Goal: Information Seeking & Learning: Stay updated

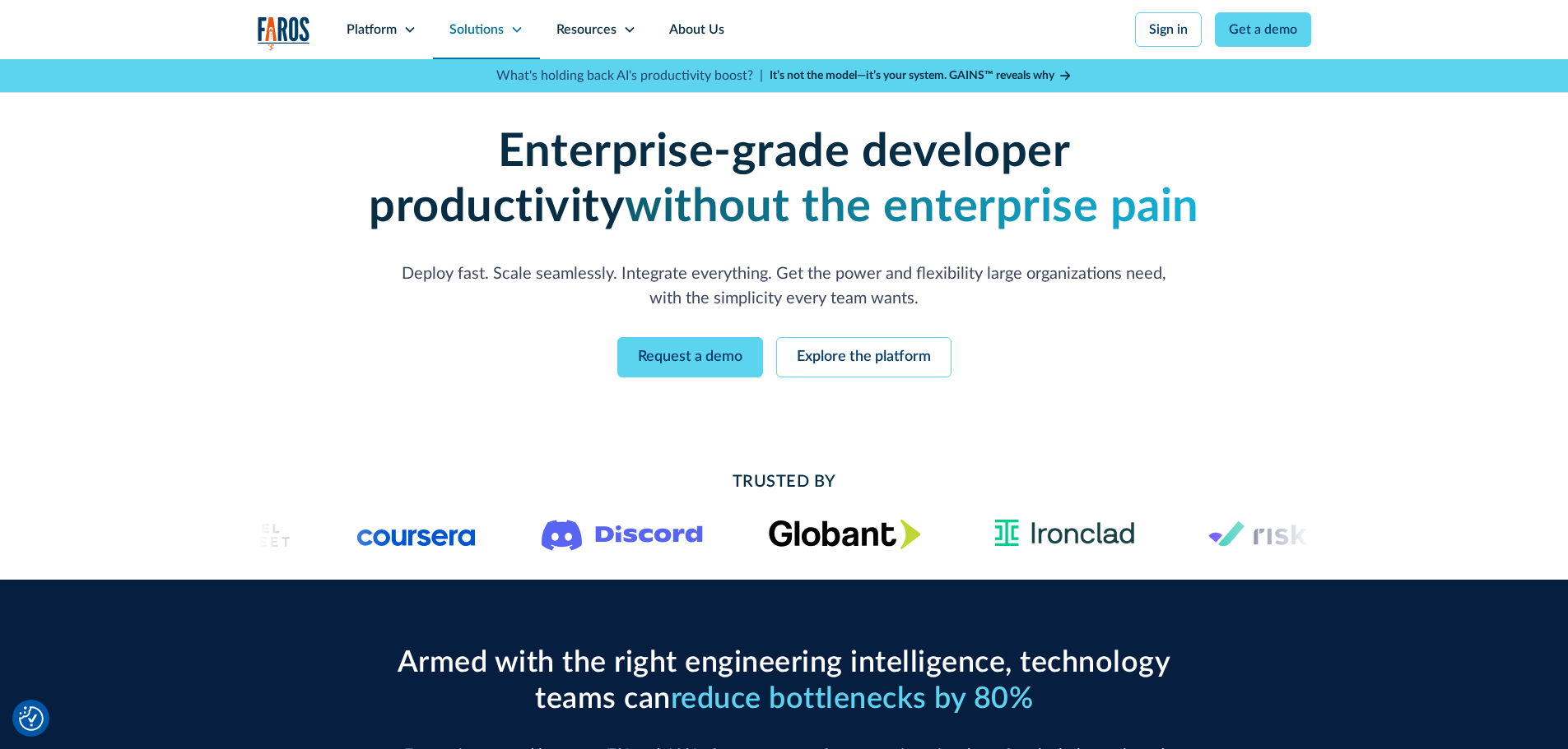
click at [509, 27] on div "Solutions" at bounding box center [487, 29] width 107 height 59
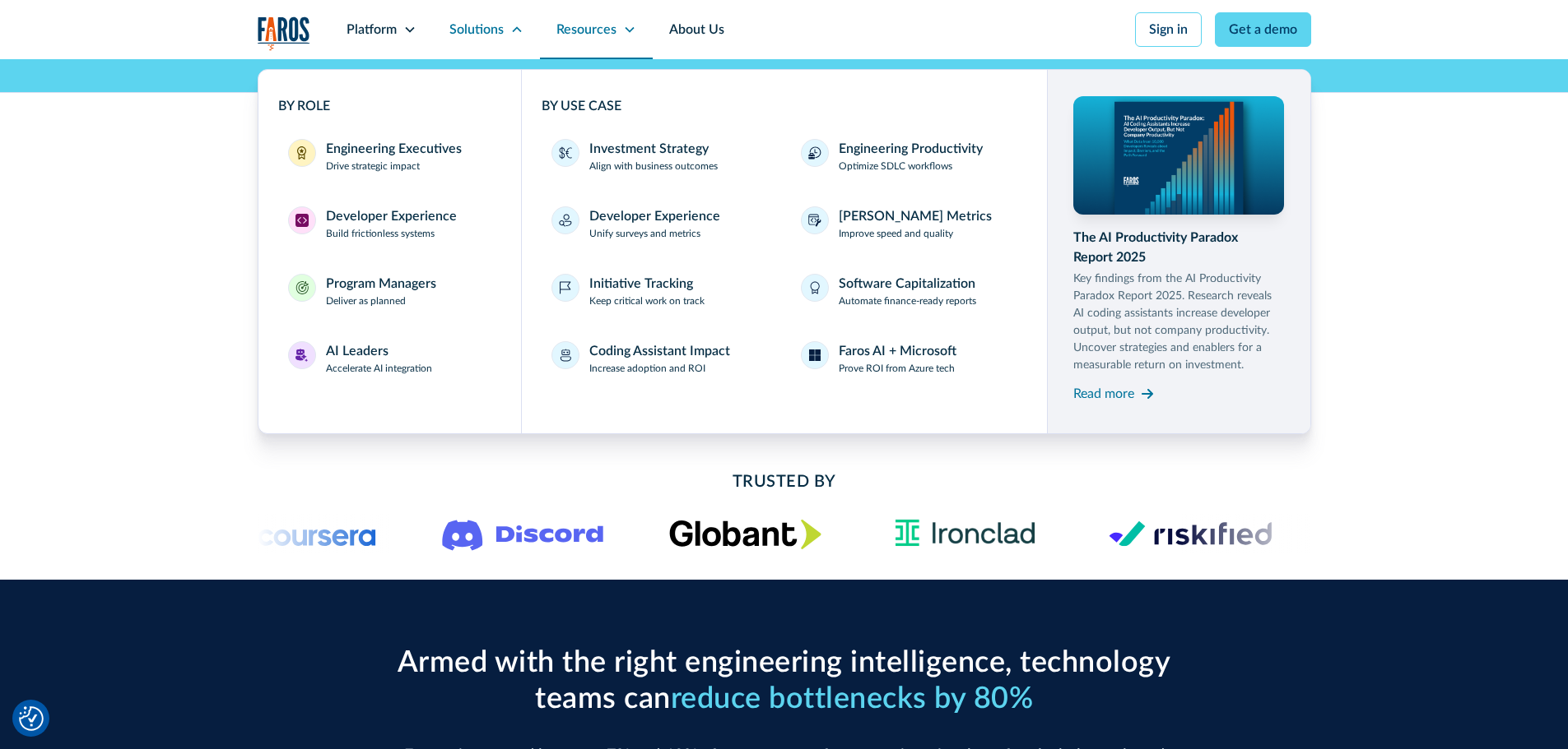
click at [619, 25] on div "Resources" at bounding box center [596, 29] width 112 height 59
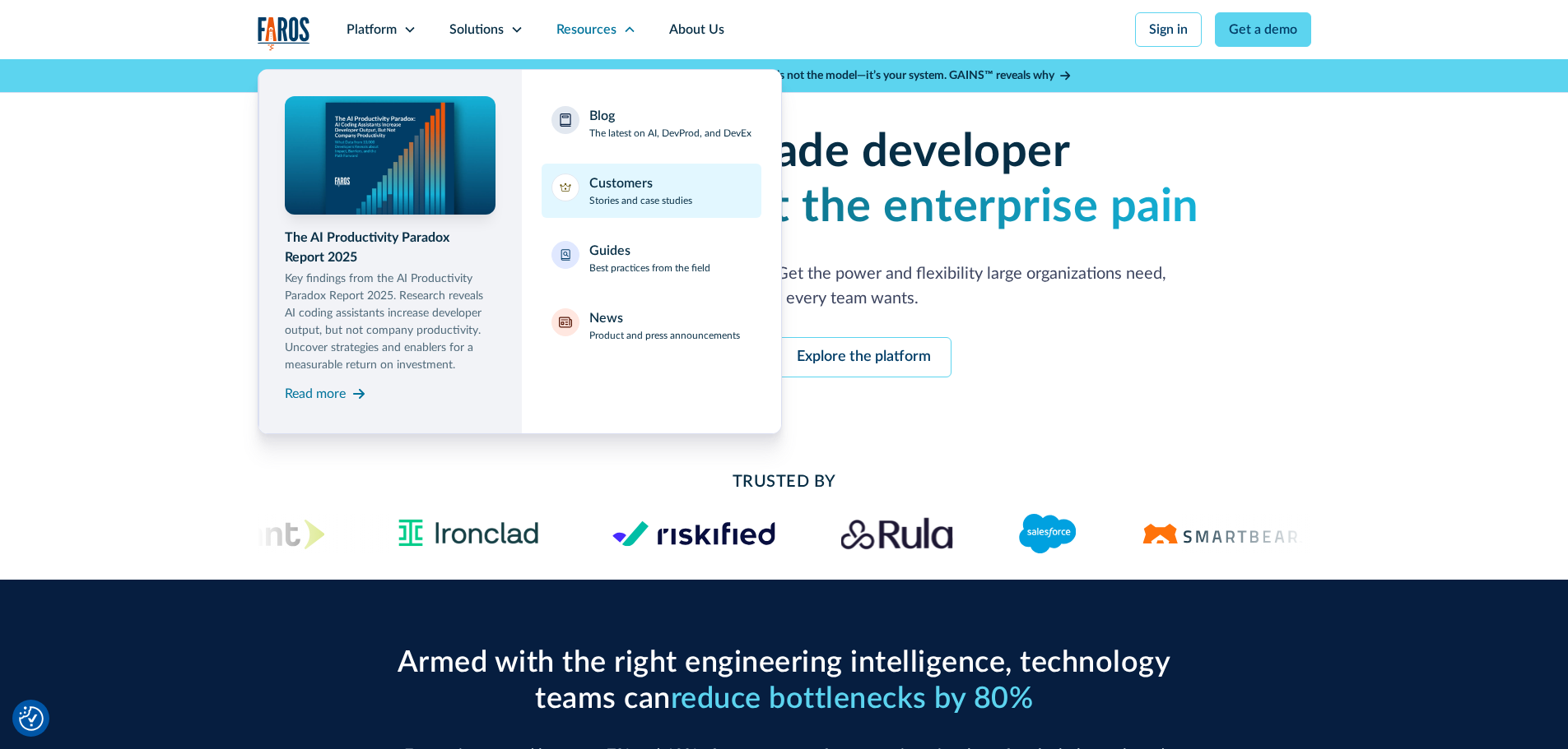
click at [608, 193] on p "Stories and case studies" at bounding box center [641, 201] width 103 height 15
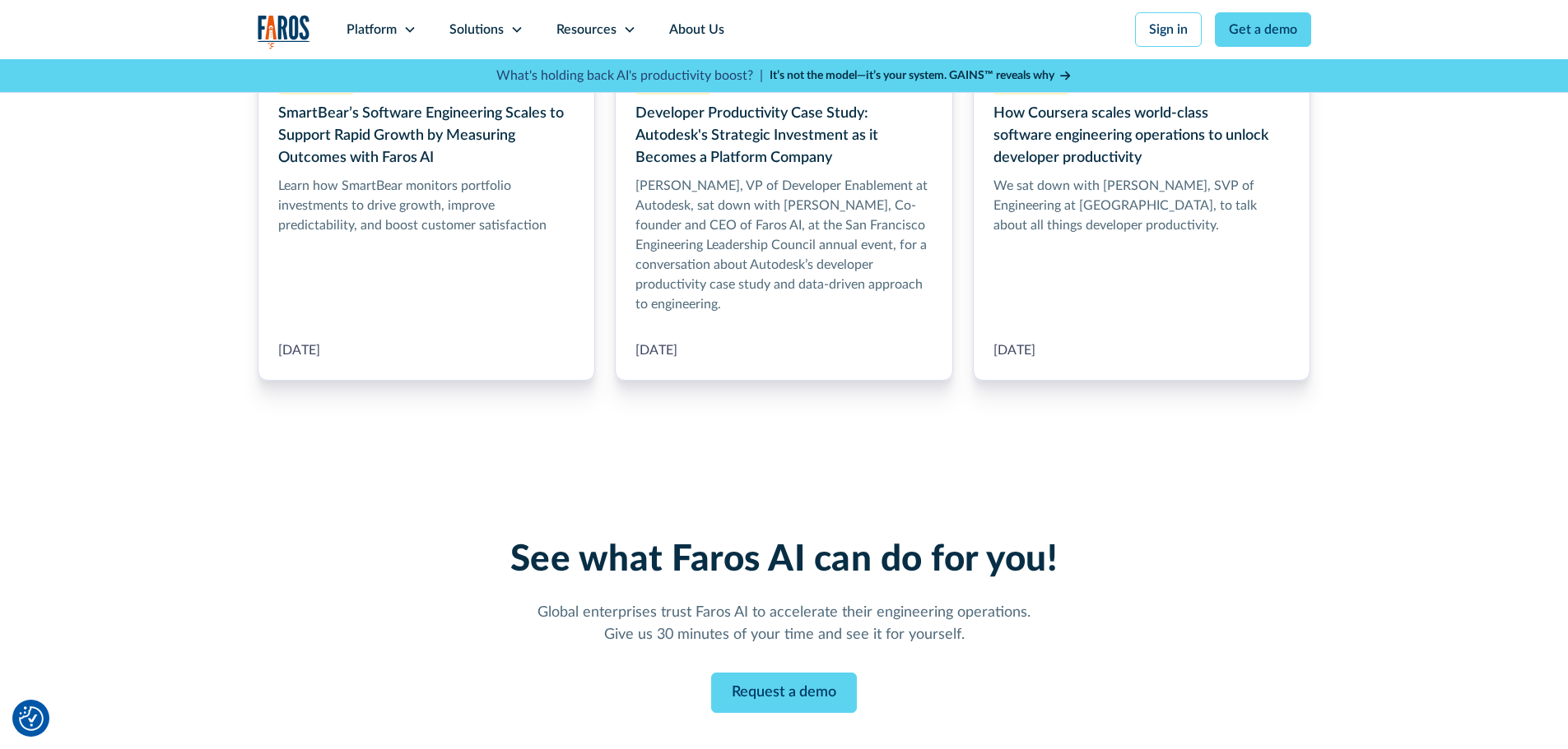
scroll to position [1234, 0]
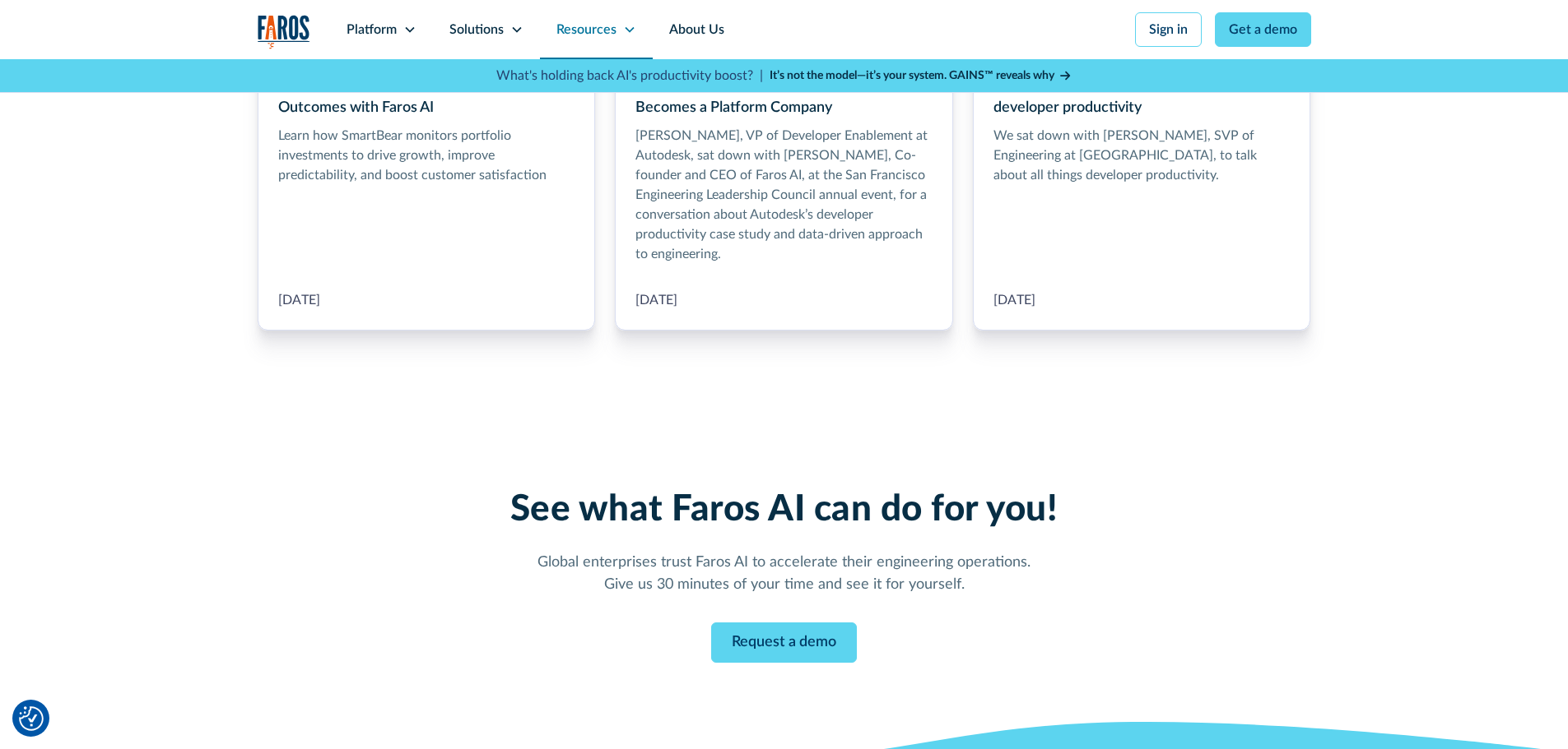
click at [604, 34] on div "Resources" at bounding box center [585, 29] width 60 height 19
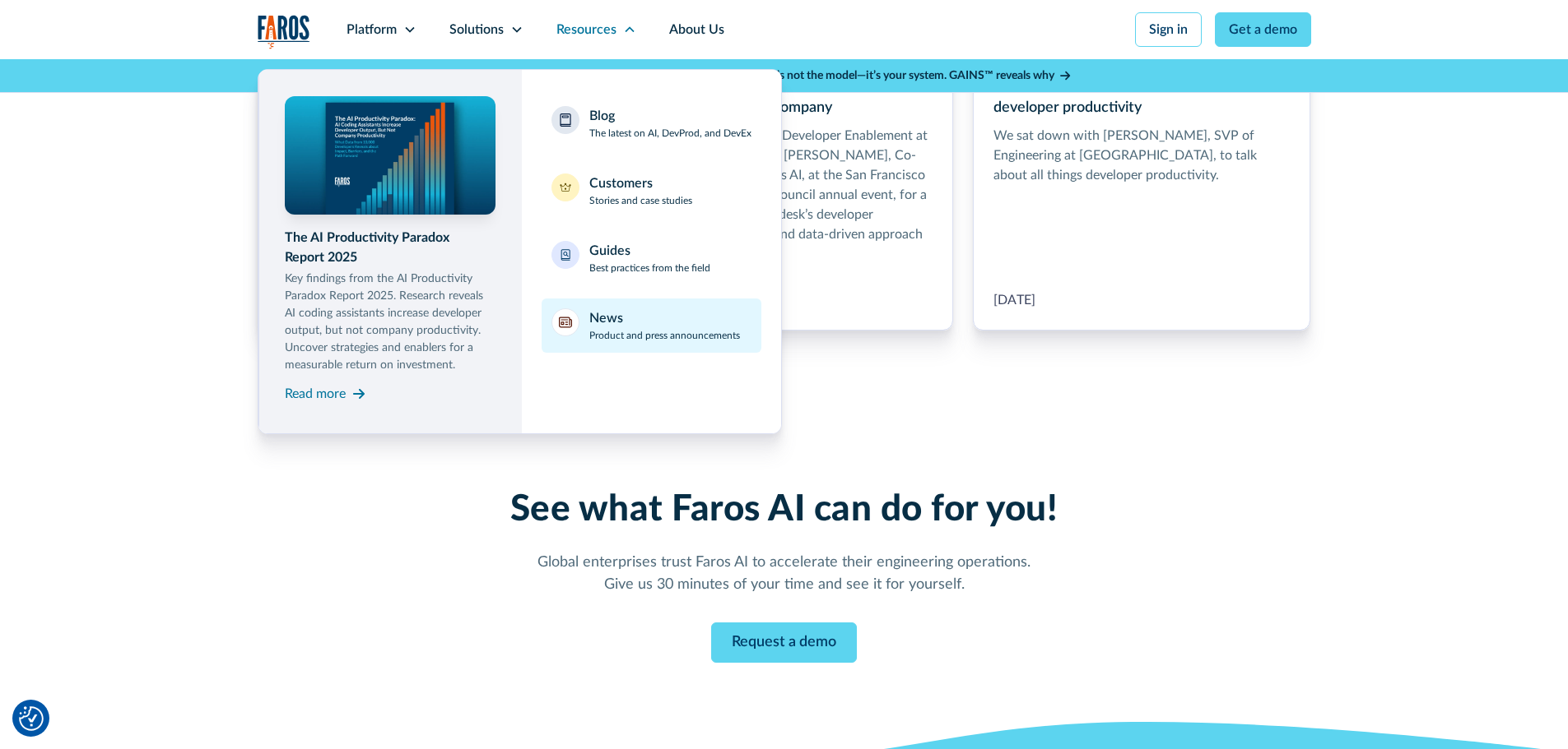
click at [622, 325] on div "News Product and press announcements" at bounding box center [664, 325] width 150 height 34
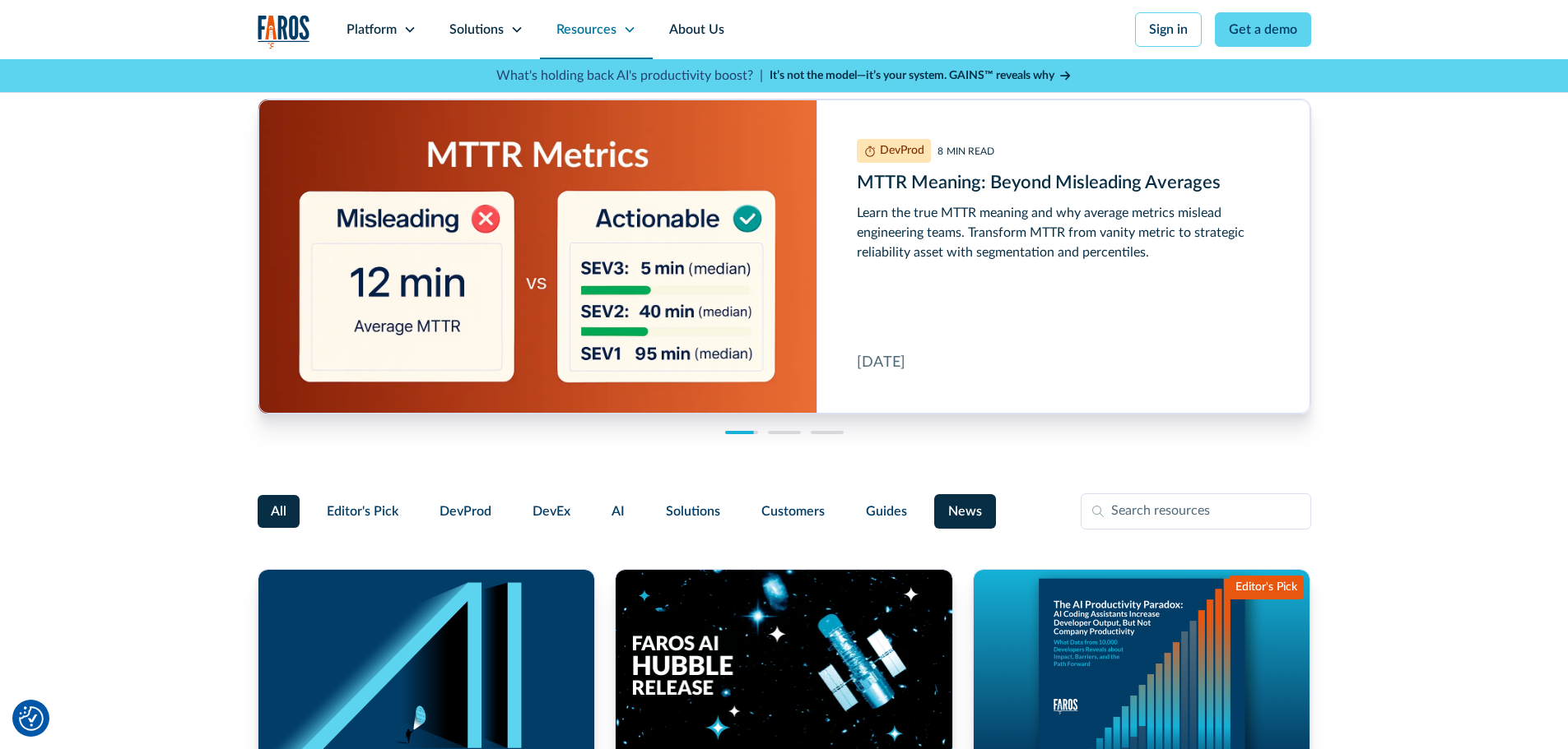
click at [634, 28] on icon at bounding box center [630, 29] width 13 height 13
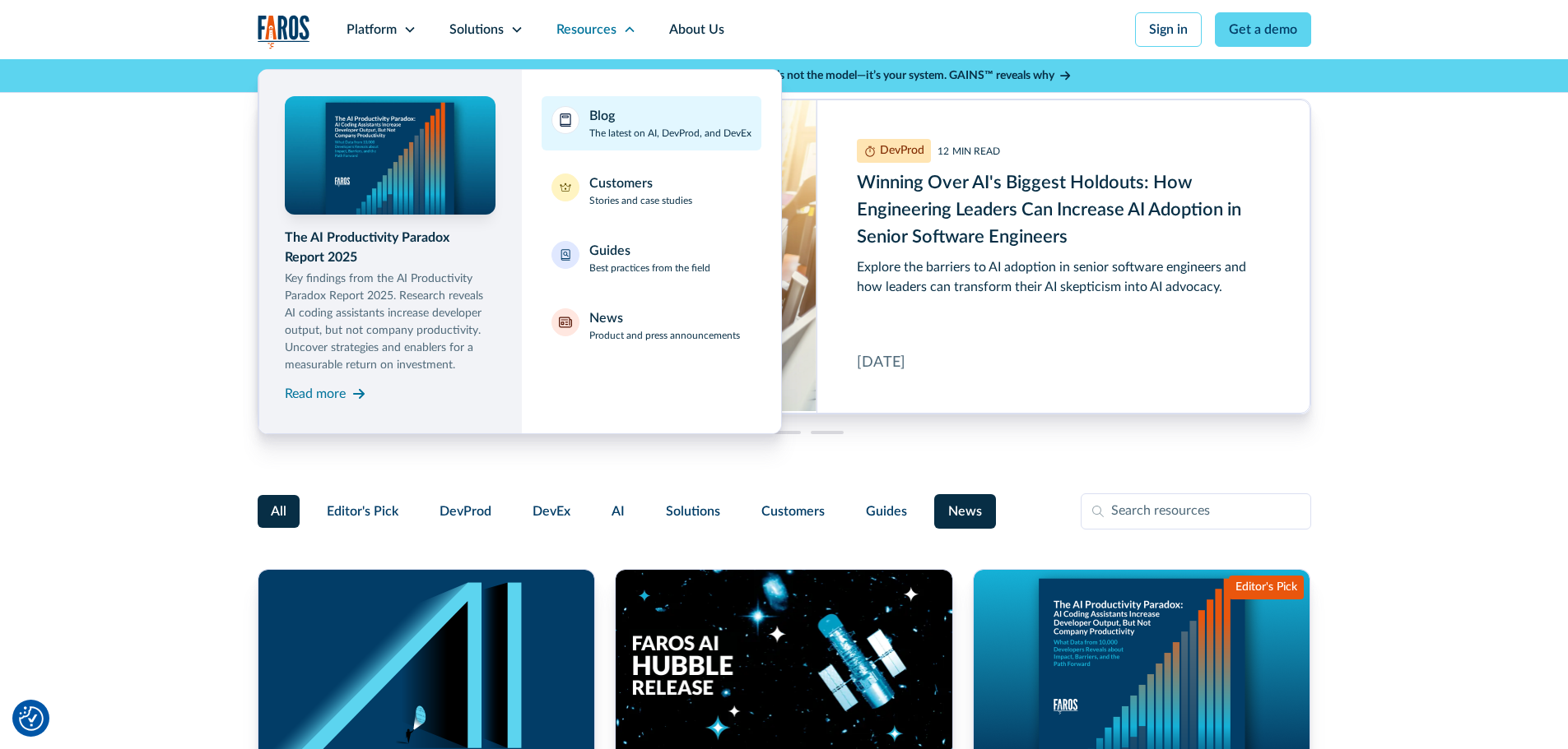
click at [631, 128] on p "The latest on AI, DevProd, and DevEx" at bounding box center [670, 134] width 162 height 15
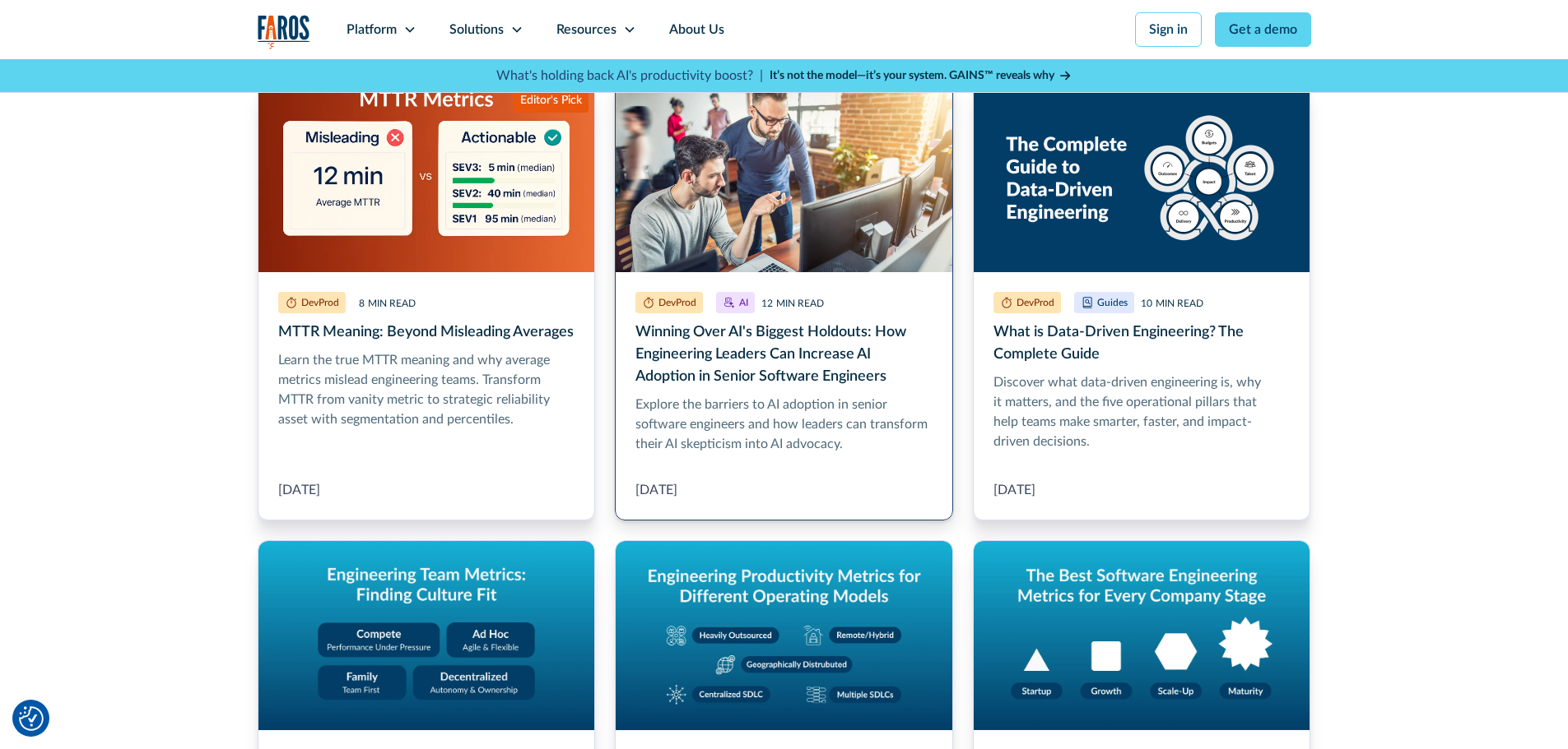
scroll to position [740, 0]
